Goal: Information Seeking & Learning: Learn about a topic

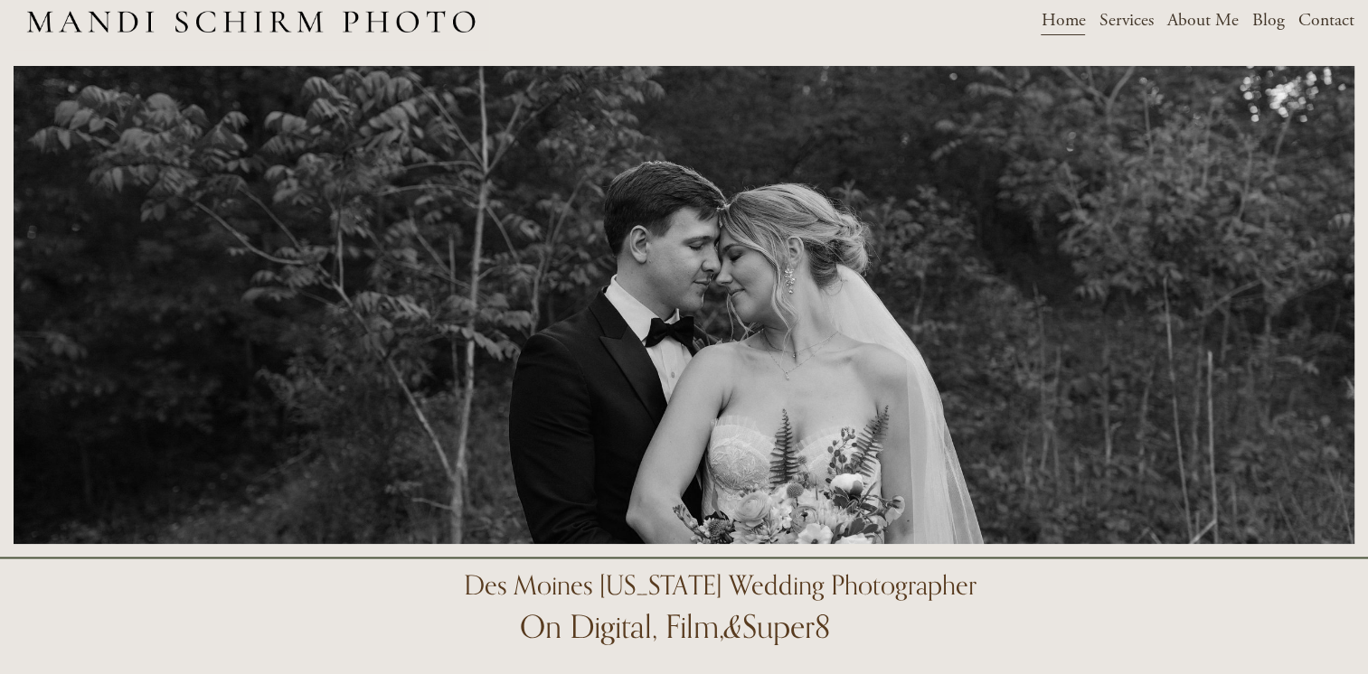
scroll to position [2, 0]
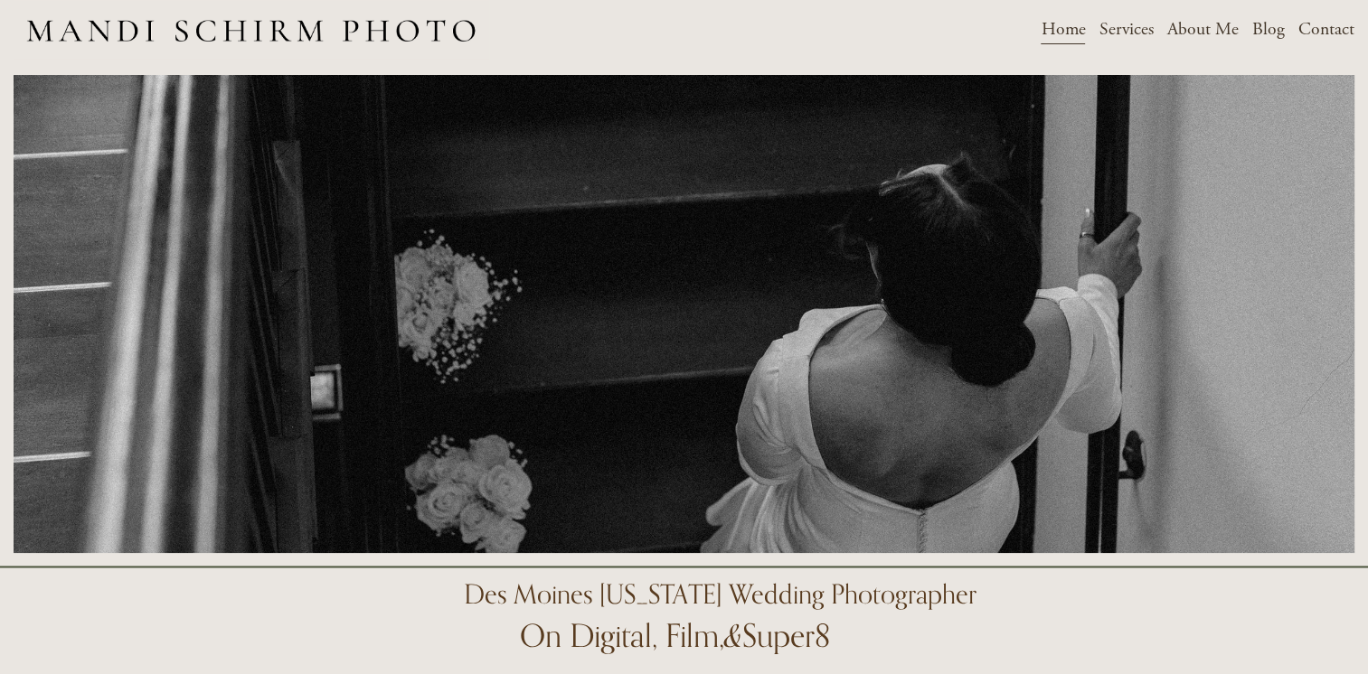
click at [1134, 31] on span "Services" at bounding box center [1126, 29] width 54 height 28
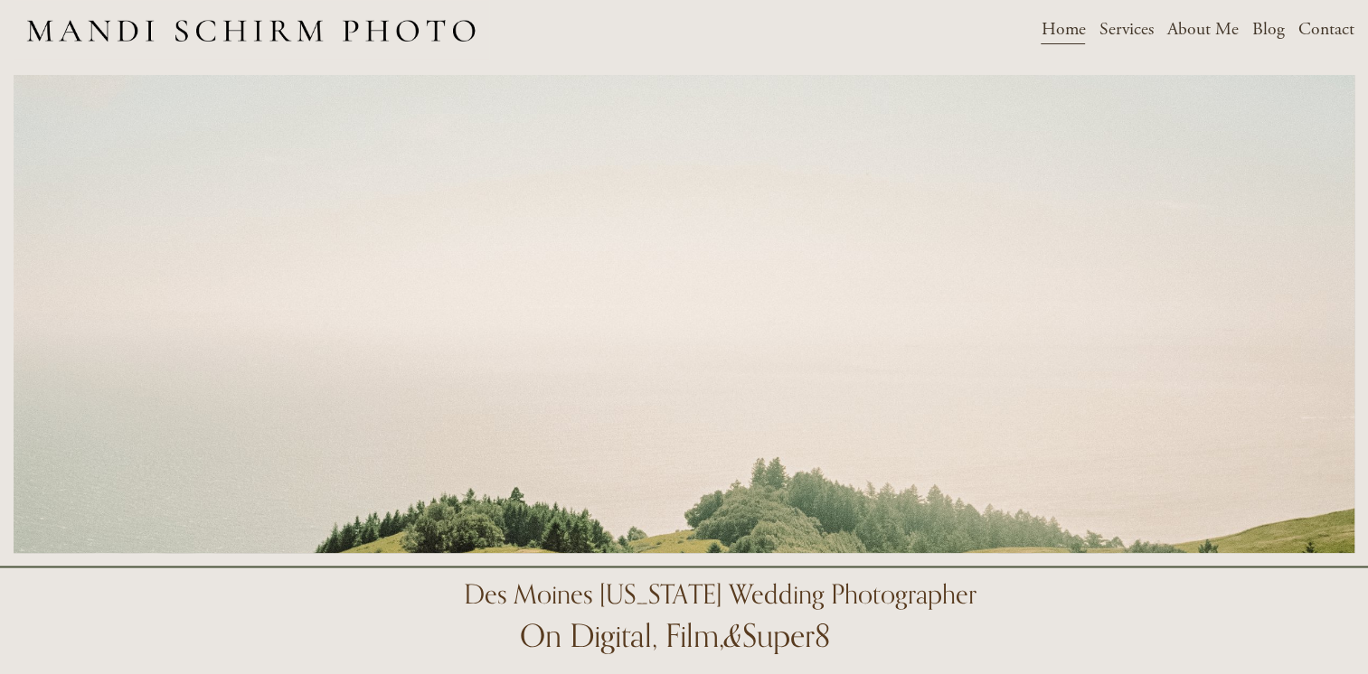
click at [0, 0] on span "Weddings" at bounding box center [0, 0] width 0 height 0
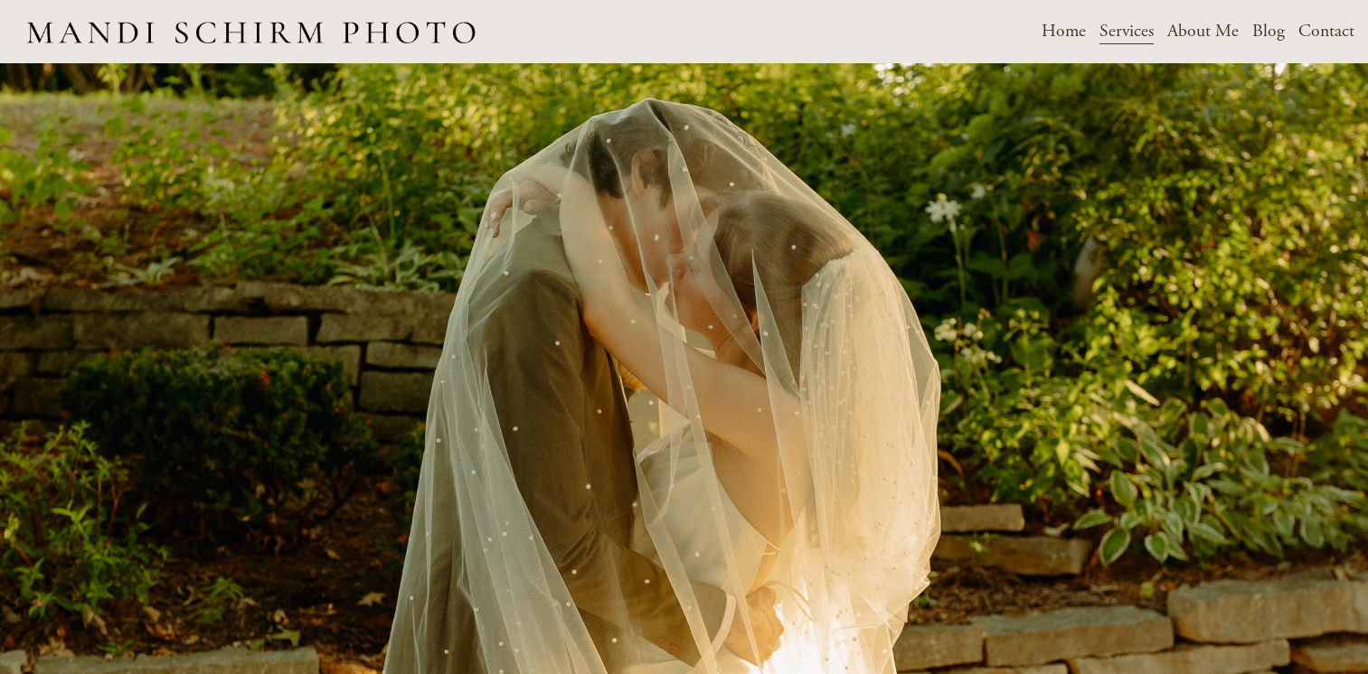
click at [1259, 29] on link "Blog" at bounding box center [1268, 31] width 33 height 32
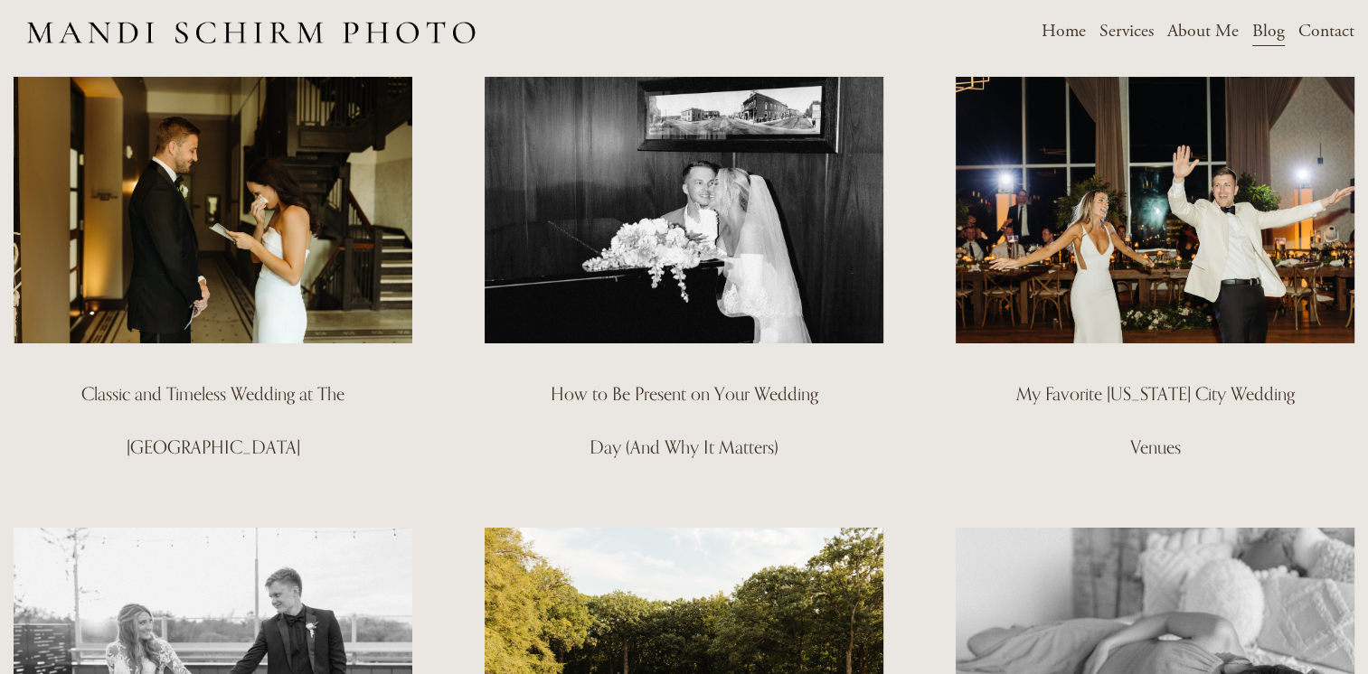
click at [1060, 24] on link "Home" at bounding box center [1063, 31] width 44 height 32
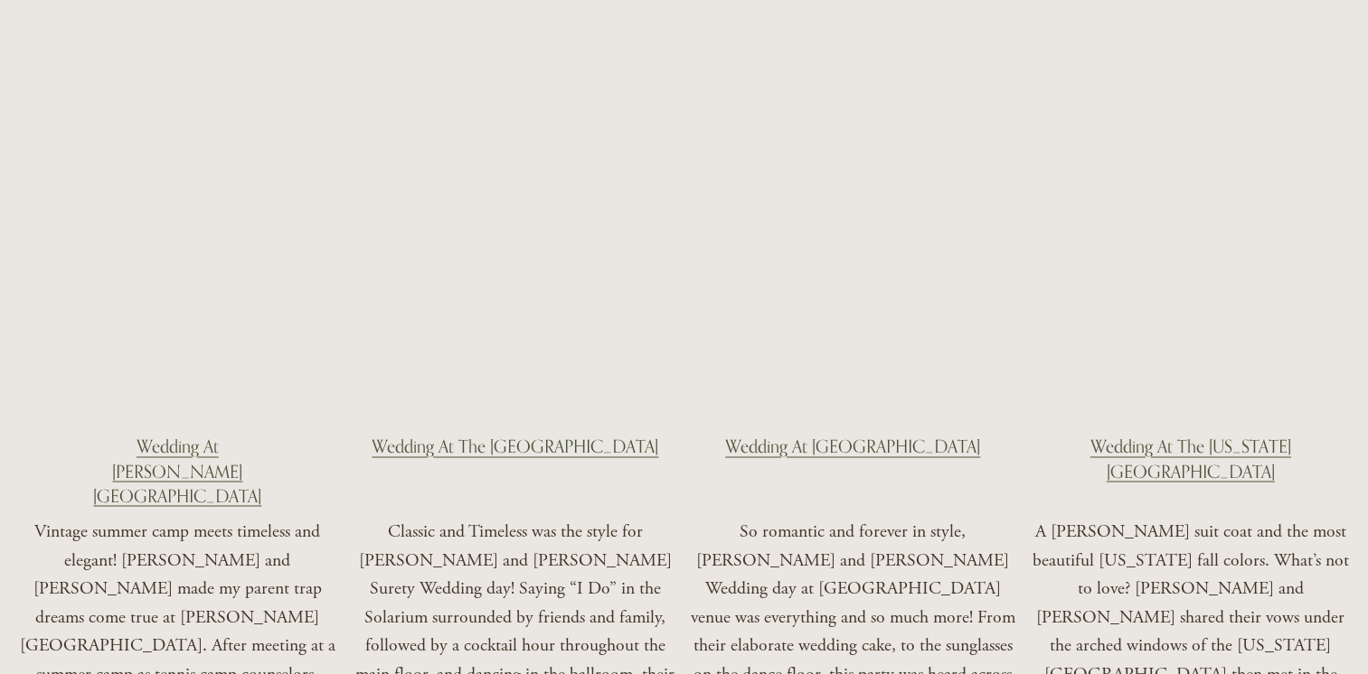
scroll to position [2946, 0]
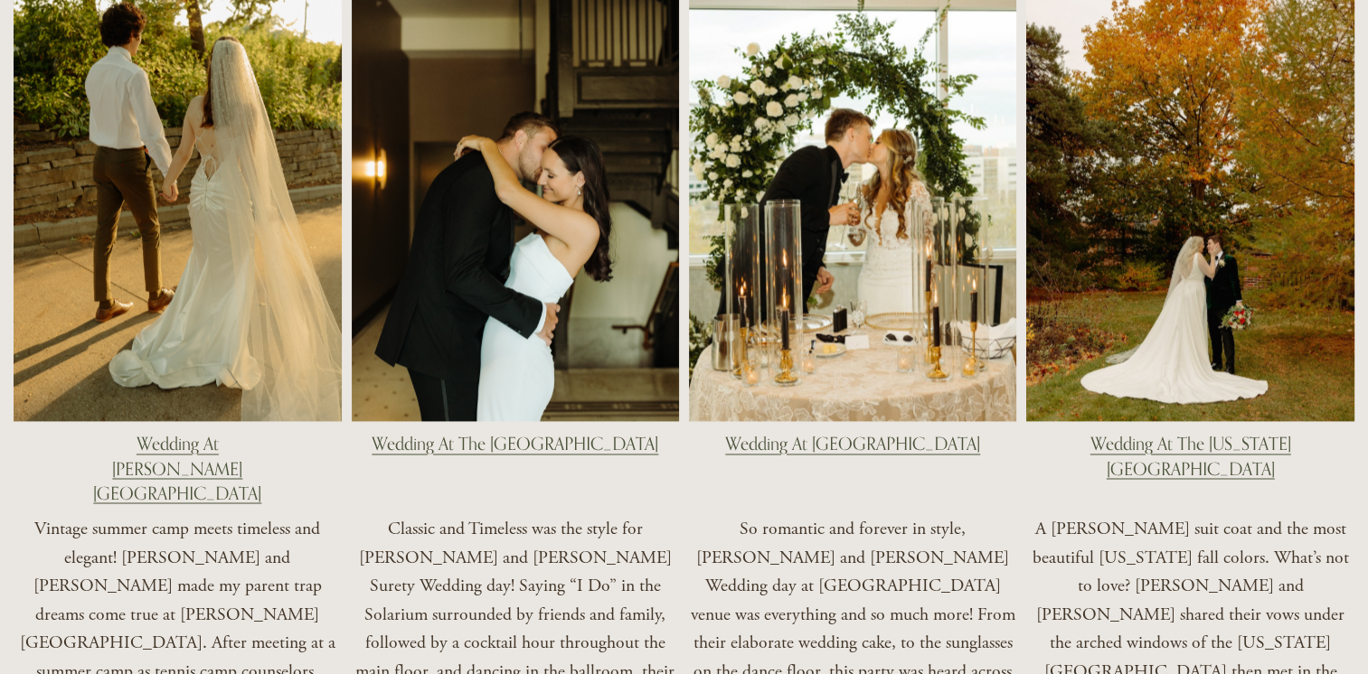
click at [1183, 433] on link "Wedding At The Iowa State Alumni Center" at bounding box center [1190, 455] width 201 height 45
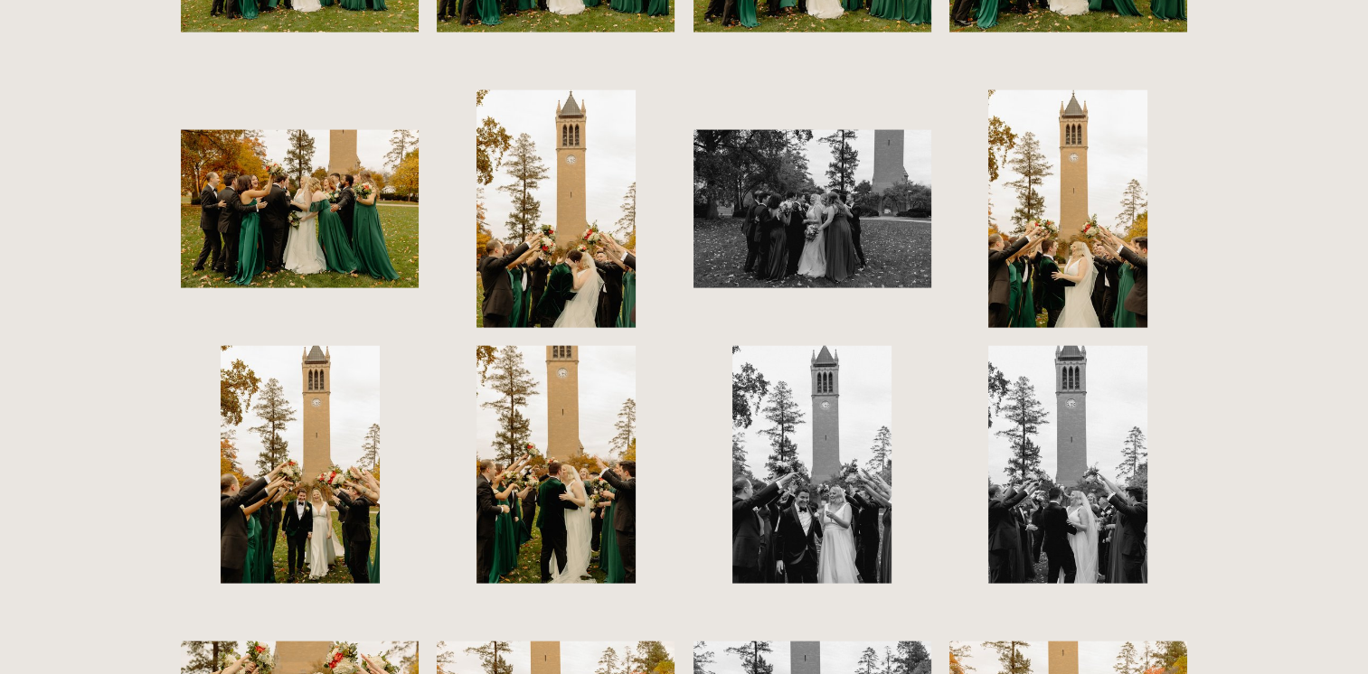
scroll to position [10593, 0]
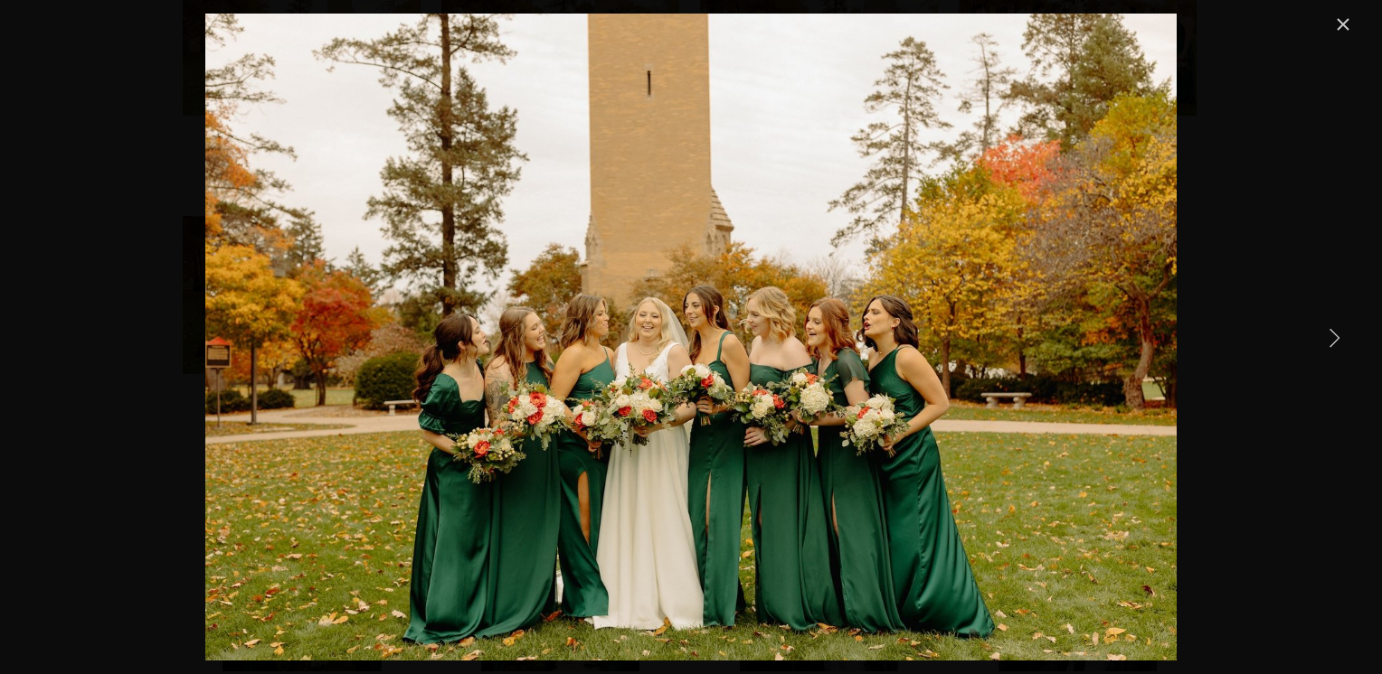
click at [1345, 24] on link "Close" at bounding box center [1343, 25] width 22 height 22
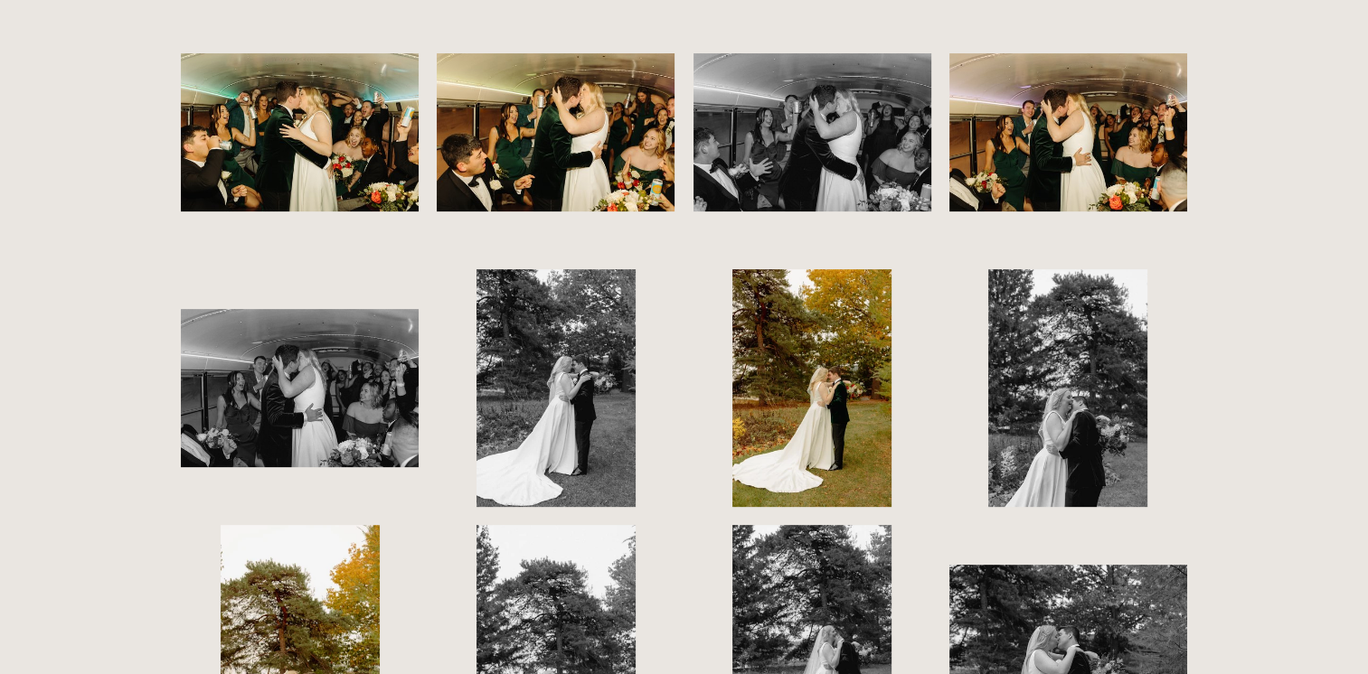
scroll to position [14223, 0]
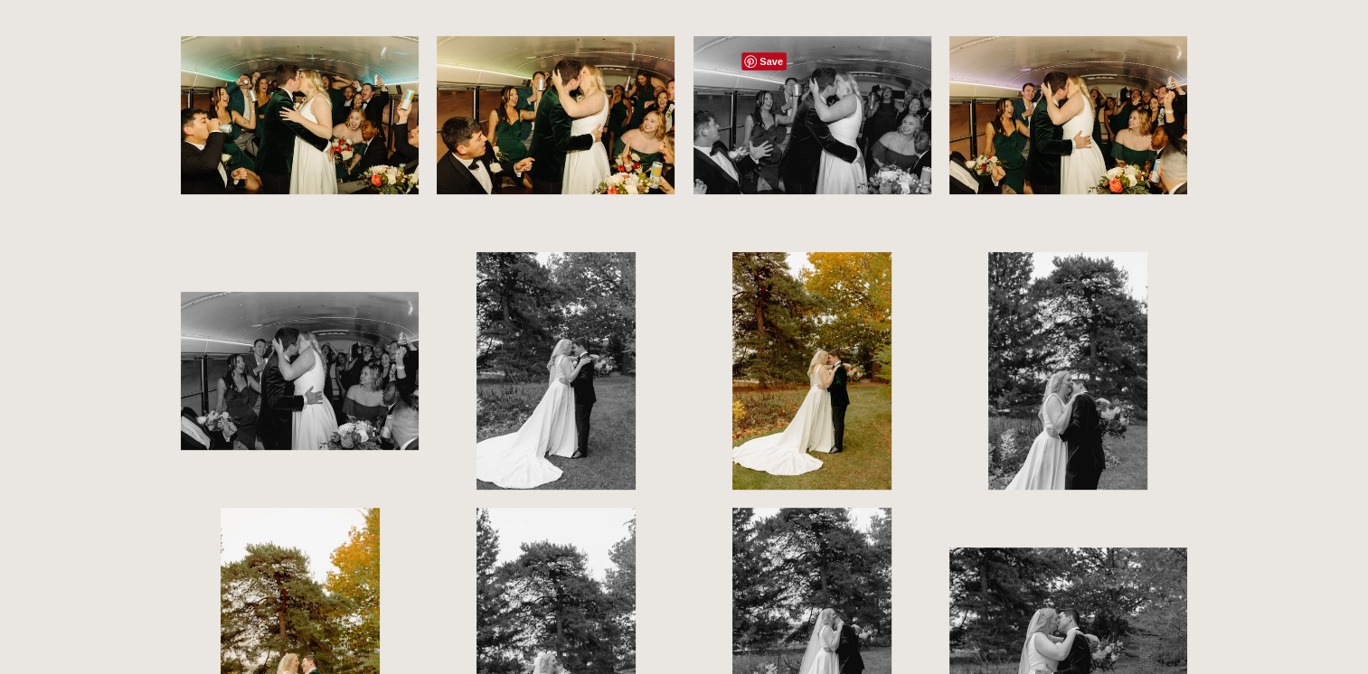
click at [830, 252] on img at bounding box center [811, 371] width 158 height 238
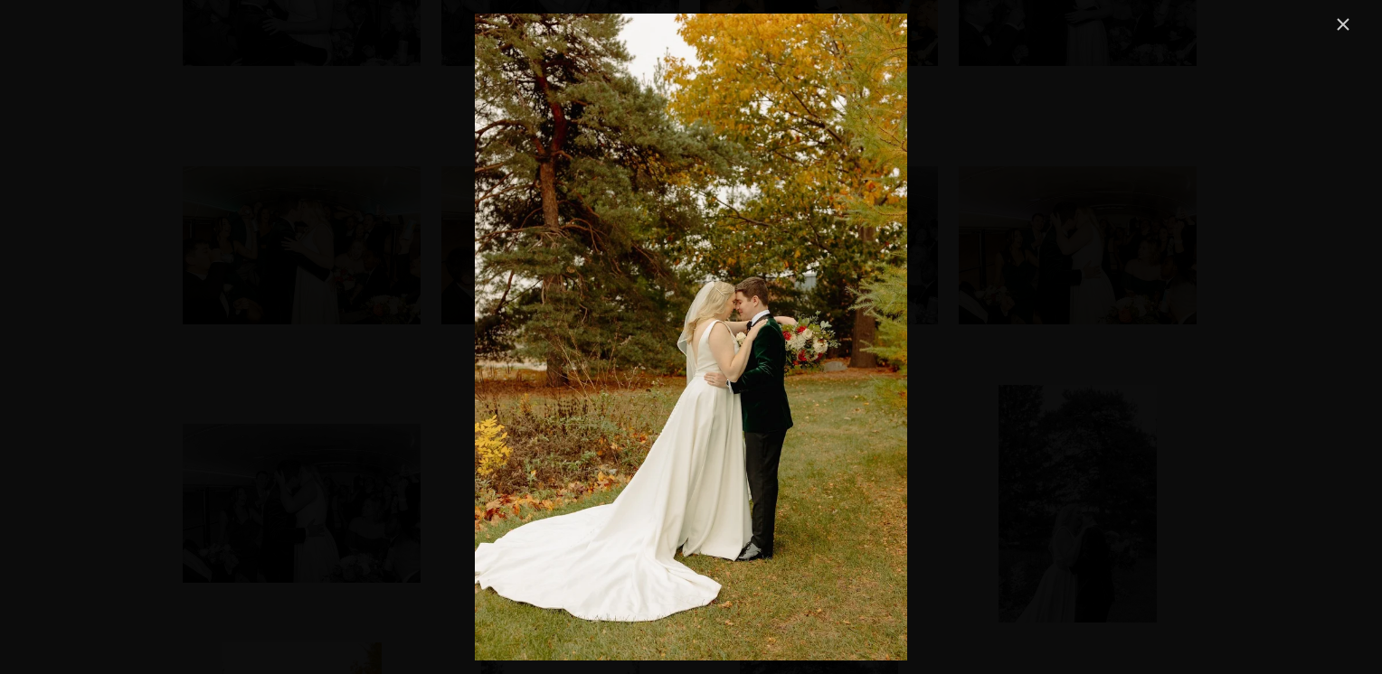
click at [1340, 20] on link "Close" at bounding box center [1343, 25] width 22 height 22
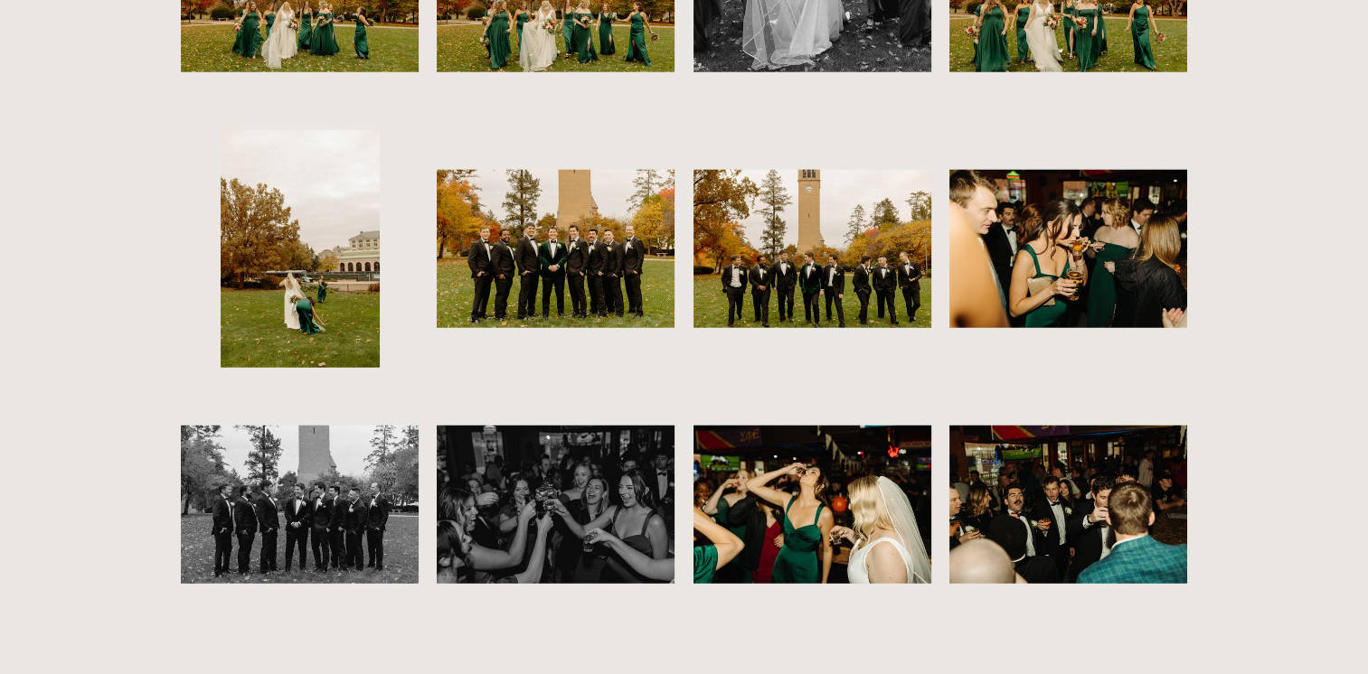
scroll to position [11558, 0]
